Goal: Task Accomplishment & Management: Manage account settings

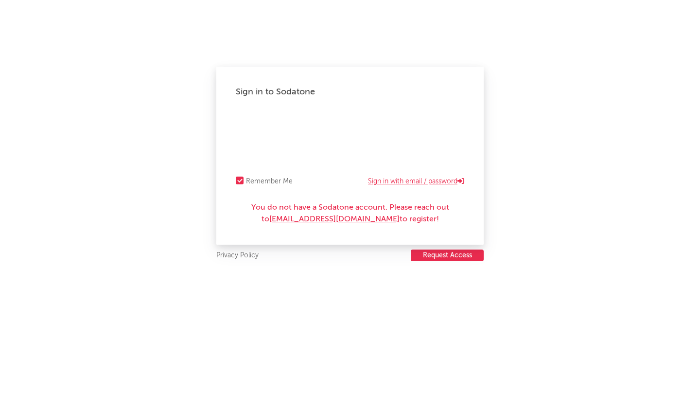
click at [418, 183] on link "Sign in with email / password" at bounding box center [416, 182] width 96 height 12
